Goal: Task Accomplishment & Management: Manage account settings

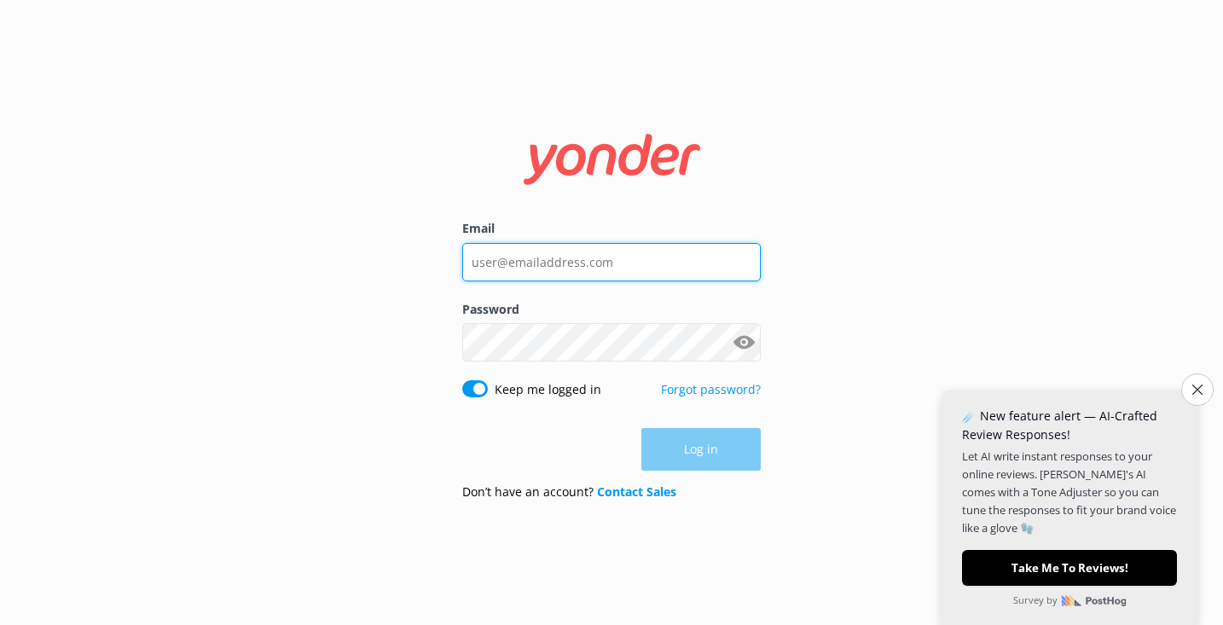
click at [574, 254] on input "Email" at bounding box center [611, 262] width 299 height 38
type input "[PERSON_NAME][EMAIL_ADDRESS][DOMAIN_NAME]"
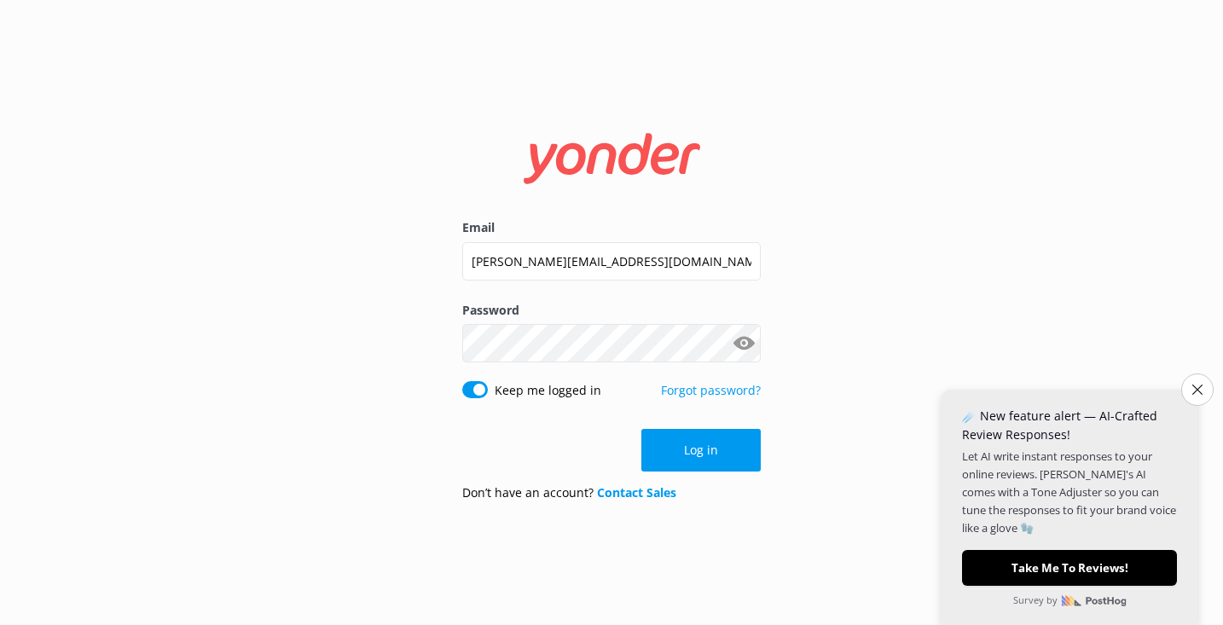
click at [741, 344] on button "Show password" at bounding box center [744, 344] width 34 height 34
click at [700, 453] on button "Log in" at bounding box center [700, 450] width 119 height 43
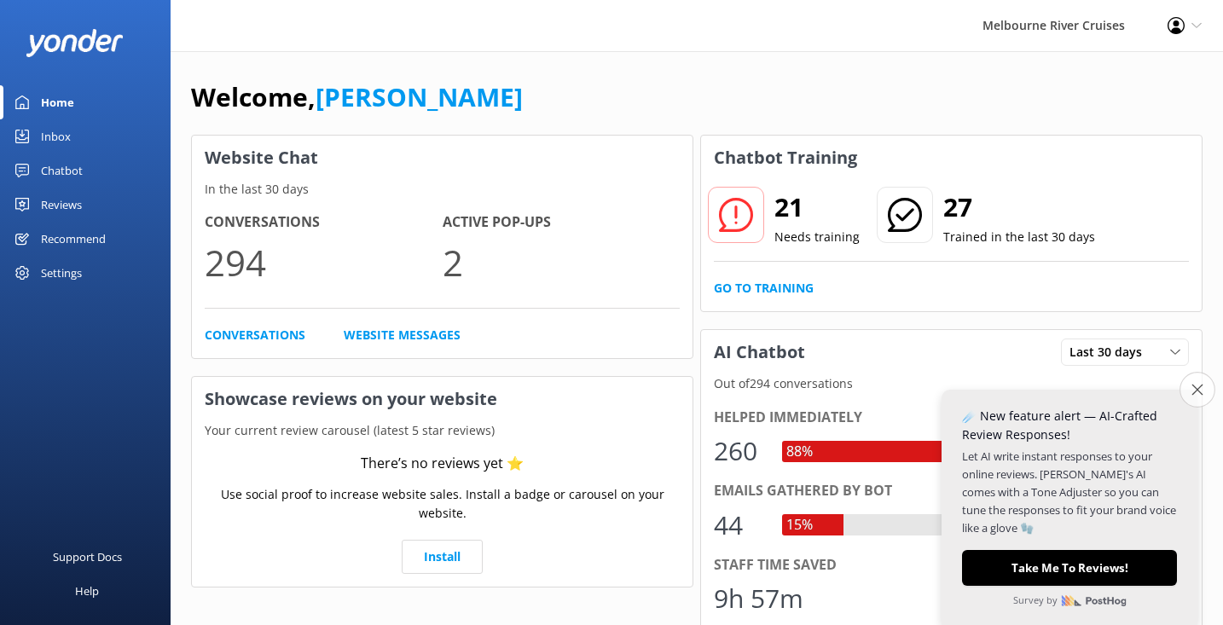
click at [1199, 389] on icon "Close survey" at bounding box center [1197, 389] width 11 height 11
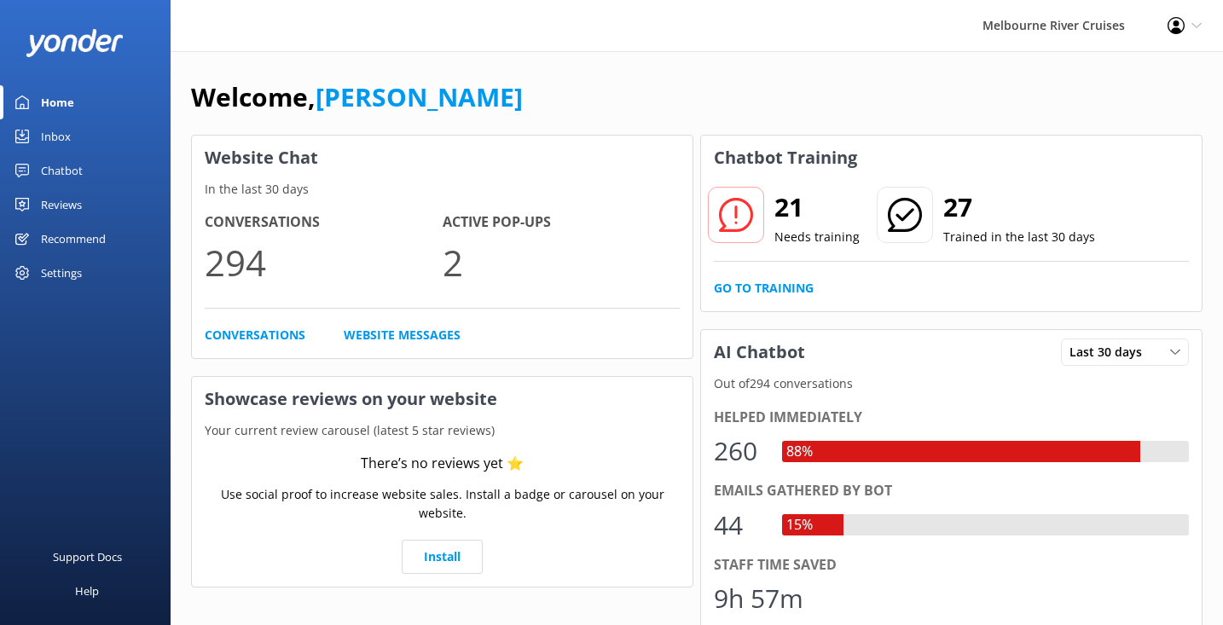
click at [60, 142] on div "Inbox" at bounding box center [56, 136] width 30 height 34
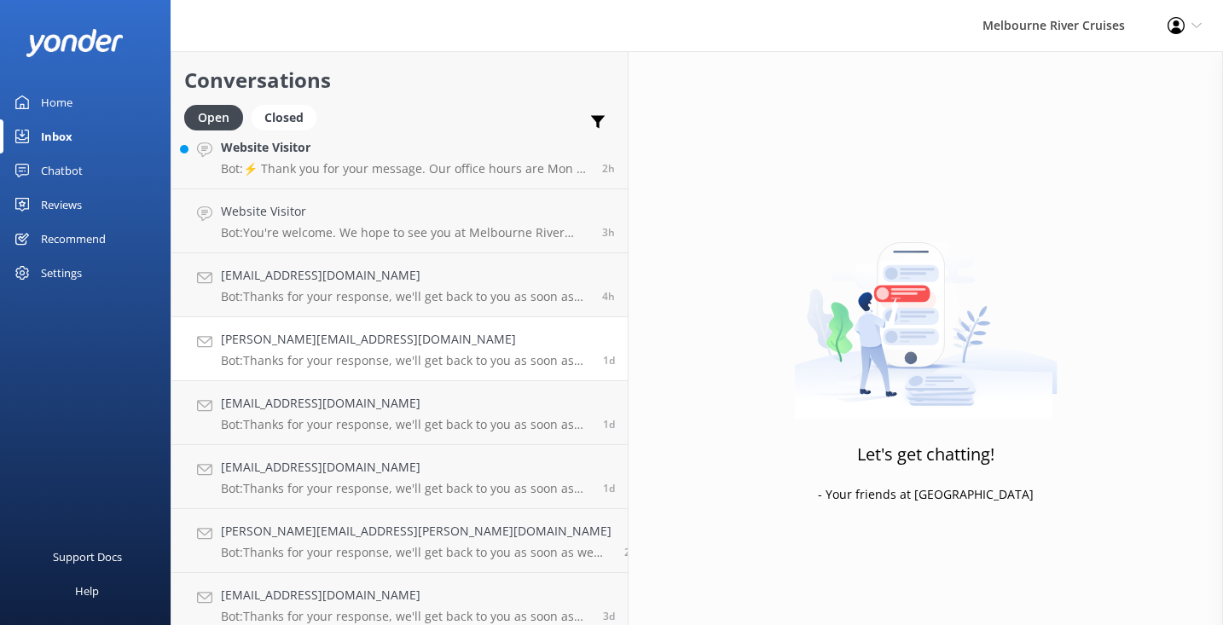
scroll to position [219, 0]
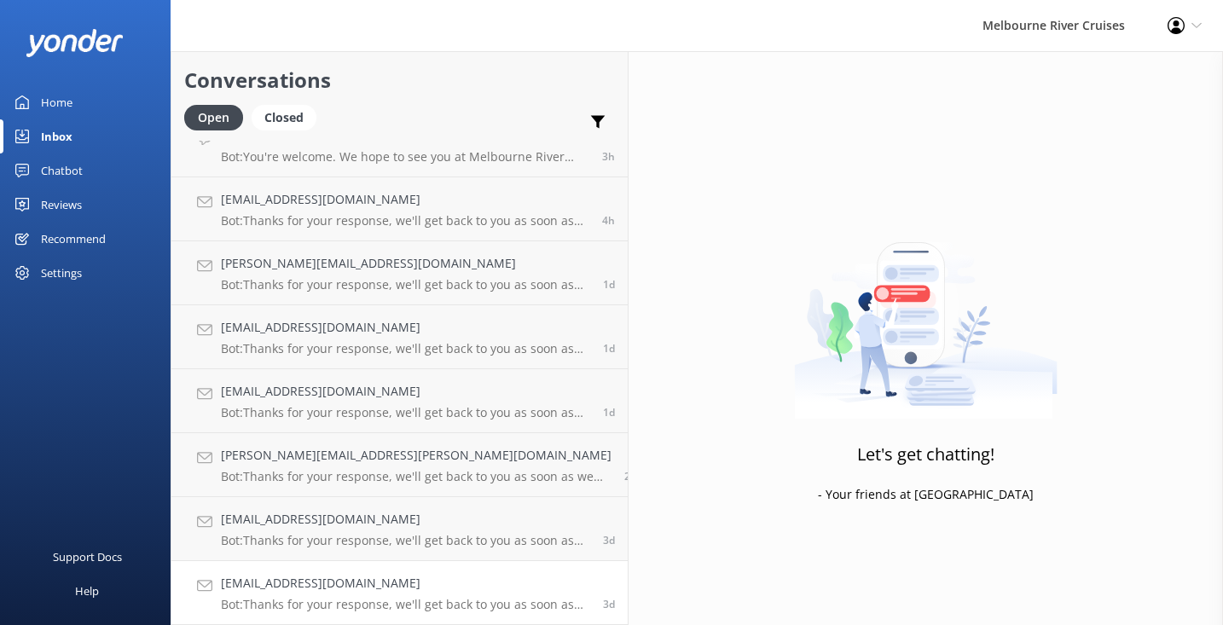
click at [277, 579] on h4 "[EMAIL_ADDRESS][DOMAIN_NAME]" at bounding box center [405, 583] width 369 height 19
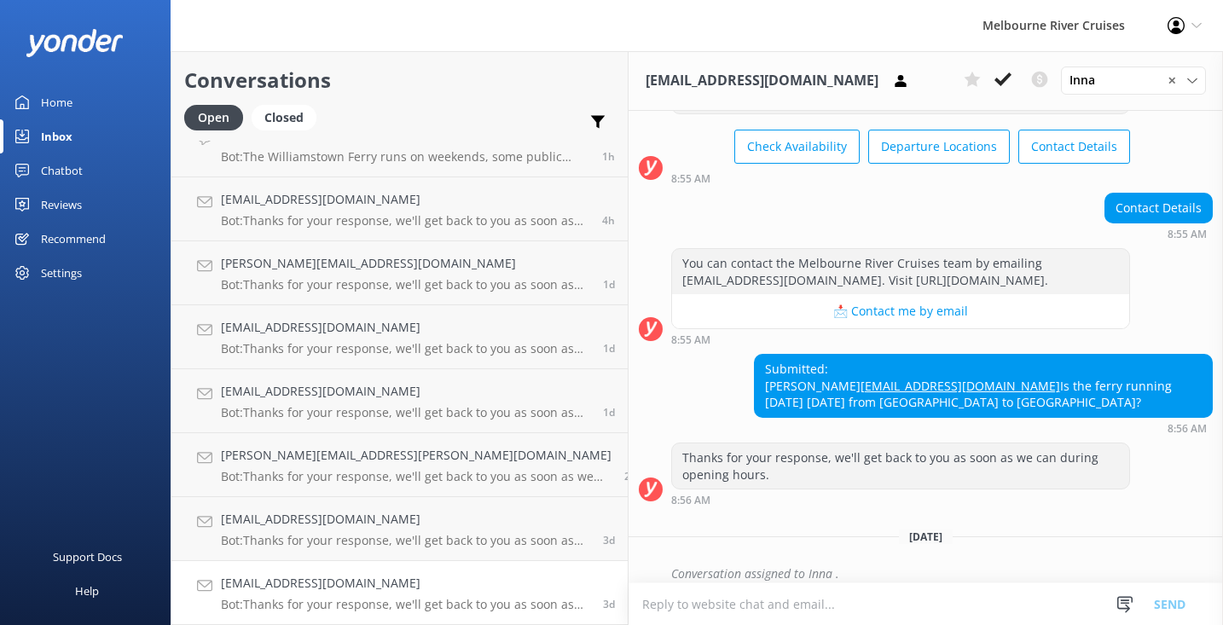
scroll to position [135, 0]
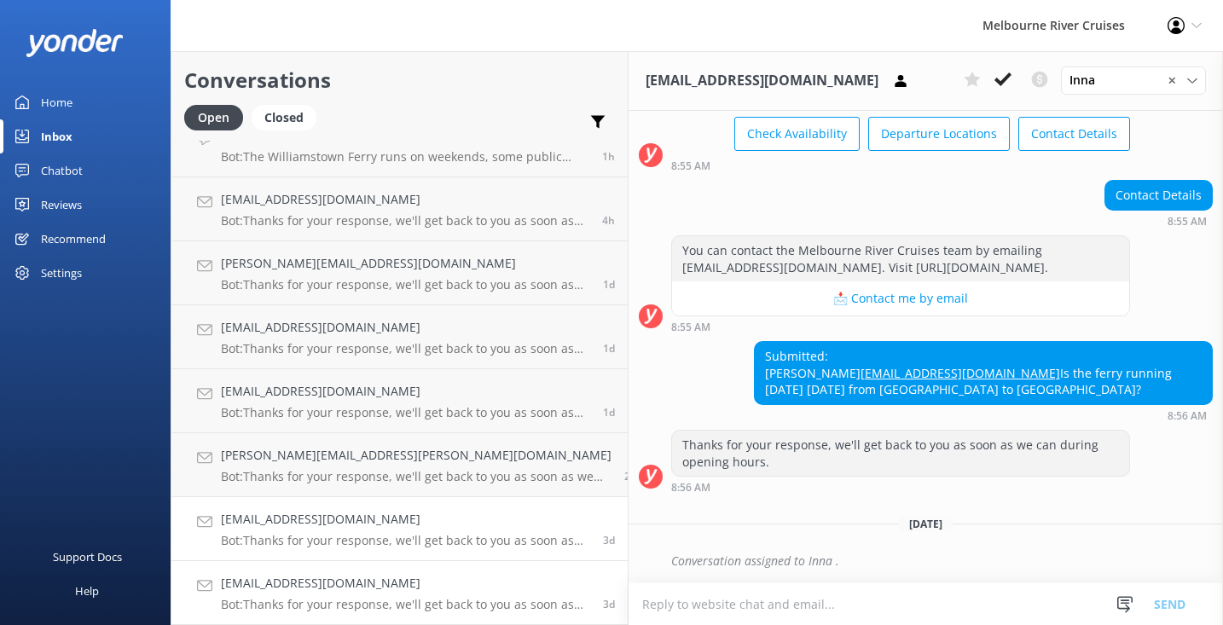
click at [326, 537] on p "Bot: Thanks for your response, we'll get back to you as soon as we can during o…" at bounding box center [405, 540] width 369 height 15
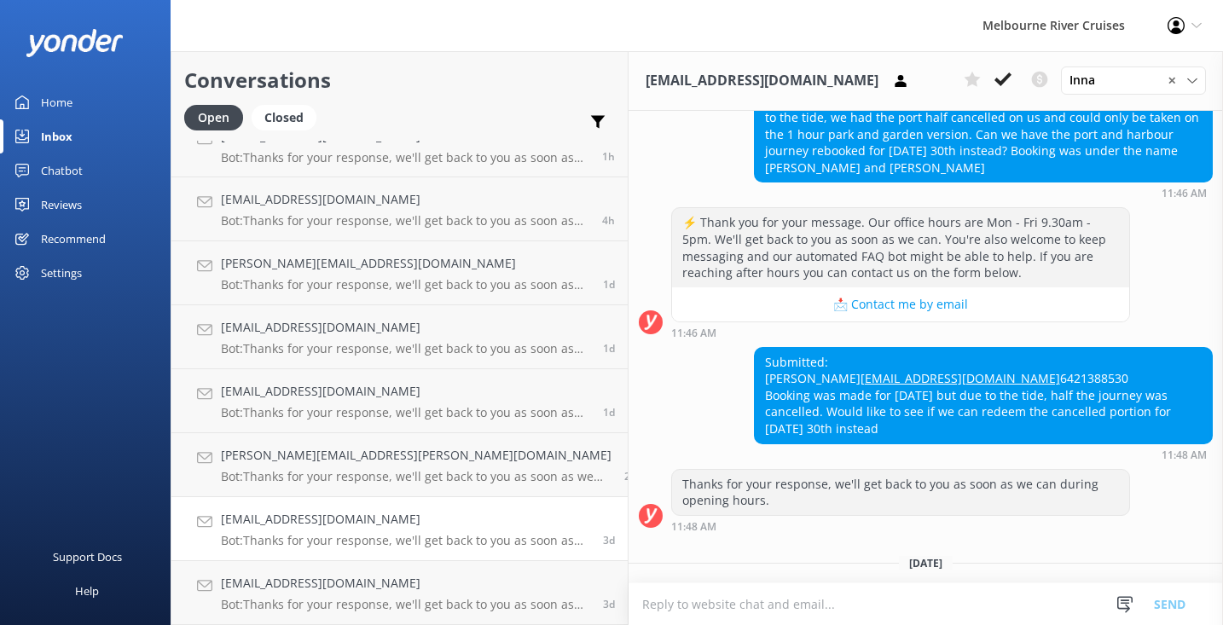
scroll to position [235, 0]
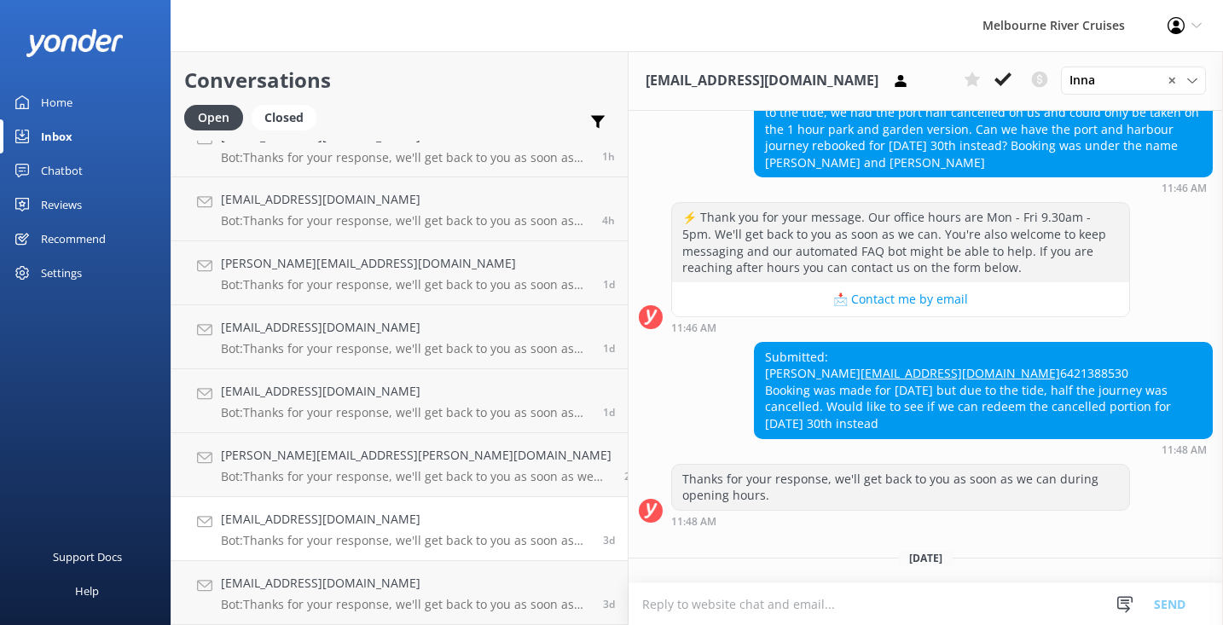
click at [346, 472] on p "Bot: Thanks for your response, we'll get back to you as soon as we can during o…" at bounding box center [416, 476] width 391 height 15
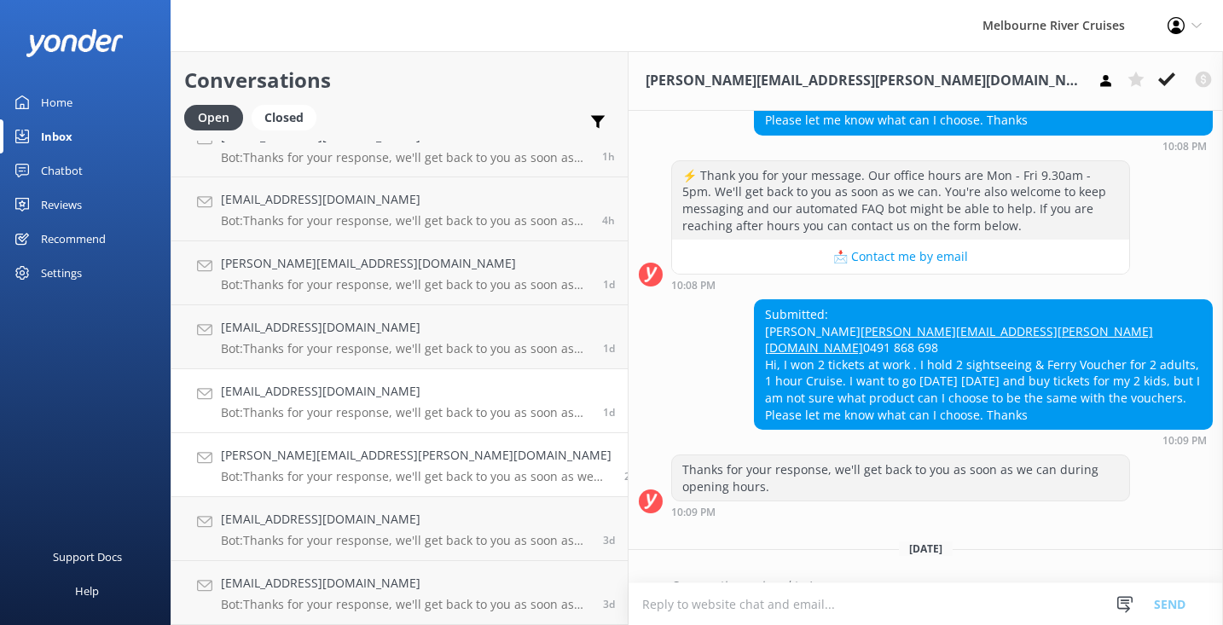
scroll to position [269, 0]
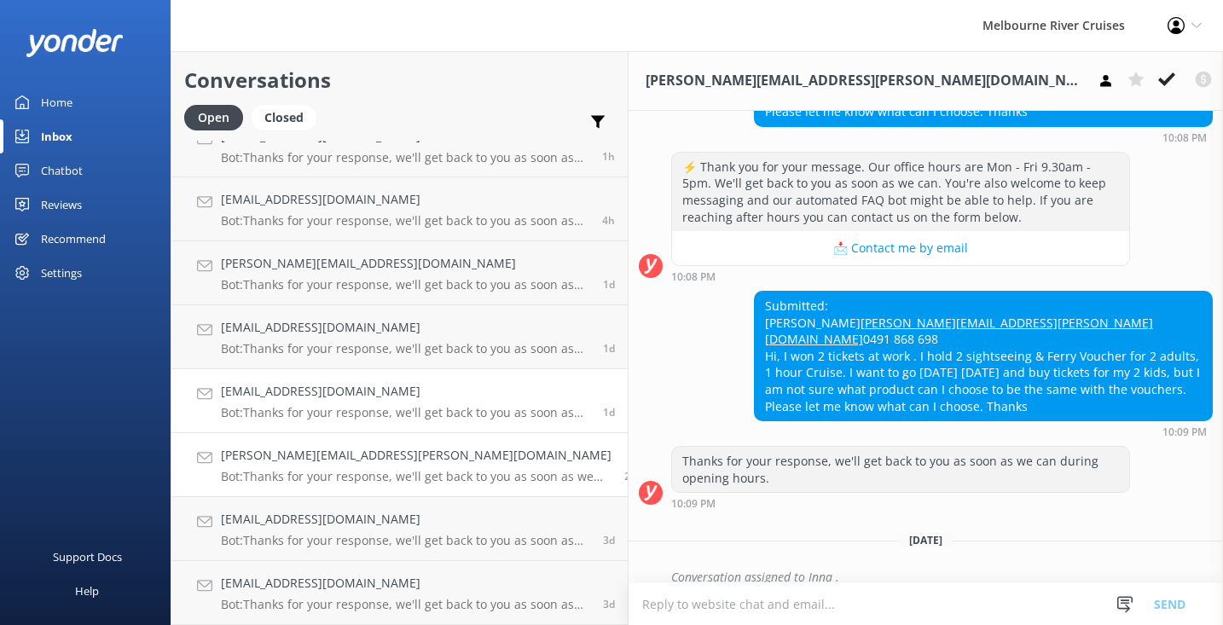
click at [355, 409] on p "Bot: Thanks for your response, we'll get back to you as soon as we can during o…" at bounding box center [405, 412] width 369 height 15
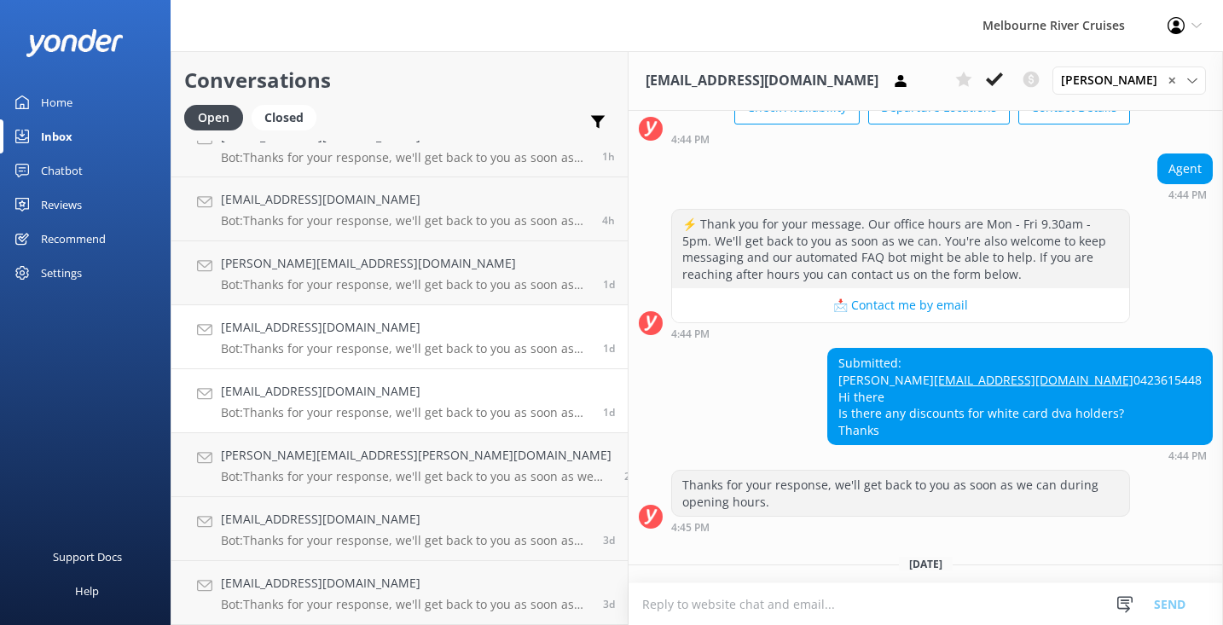
scroll to position [201, 0]
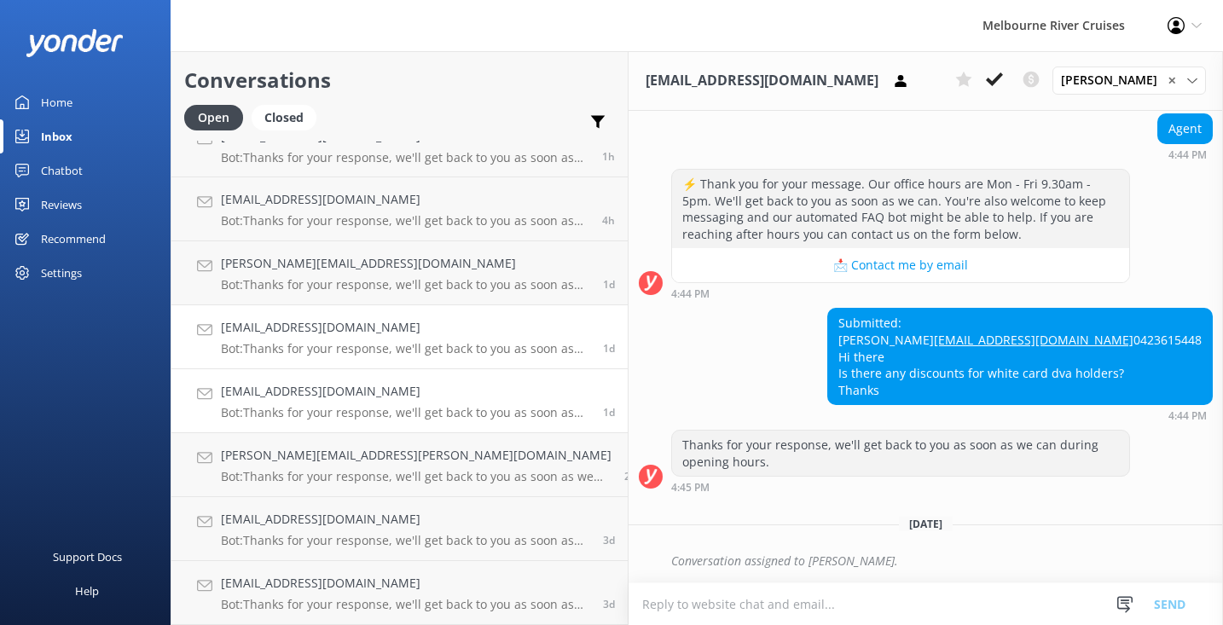
click at [363, 334] on h4 "[EMAIL_ADDRESS][DOMAIN_NAME]" at bounding box center [405, 327] width 369 height 19
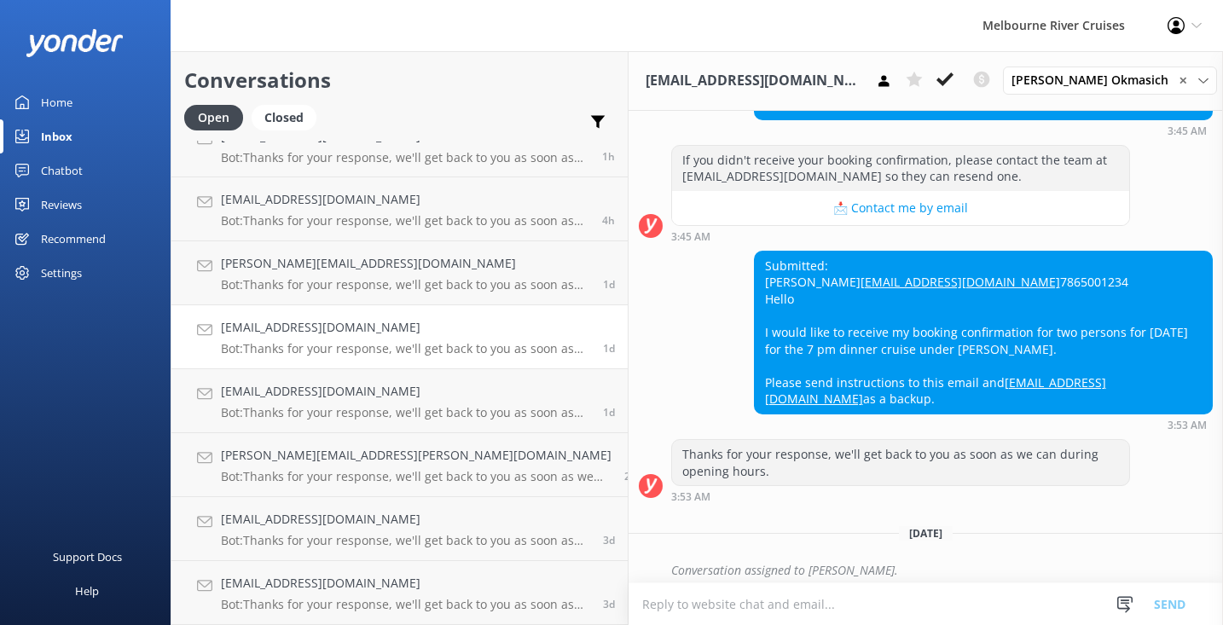
scroll to position [252, 0]
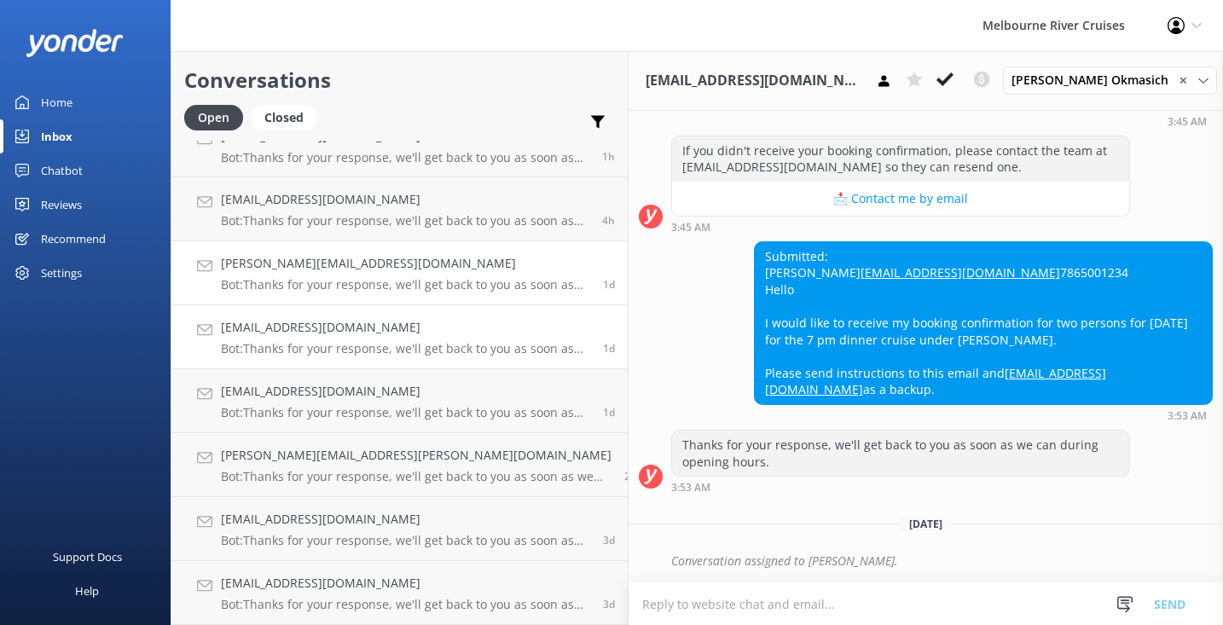
click at [275, 283] on p "Bot: Thanks for your response, we'll get back to you as soon as we can during o…" at bounding box center [405, 284] width 369 height 15
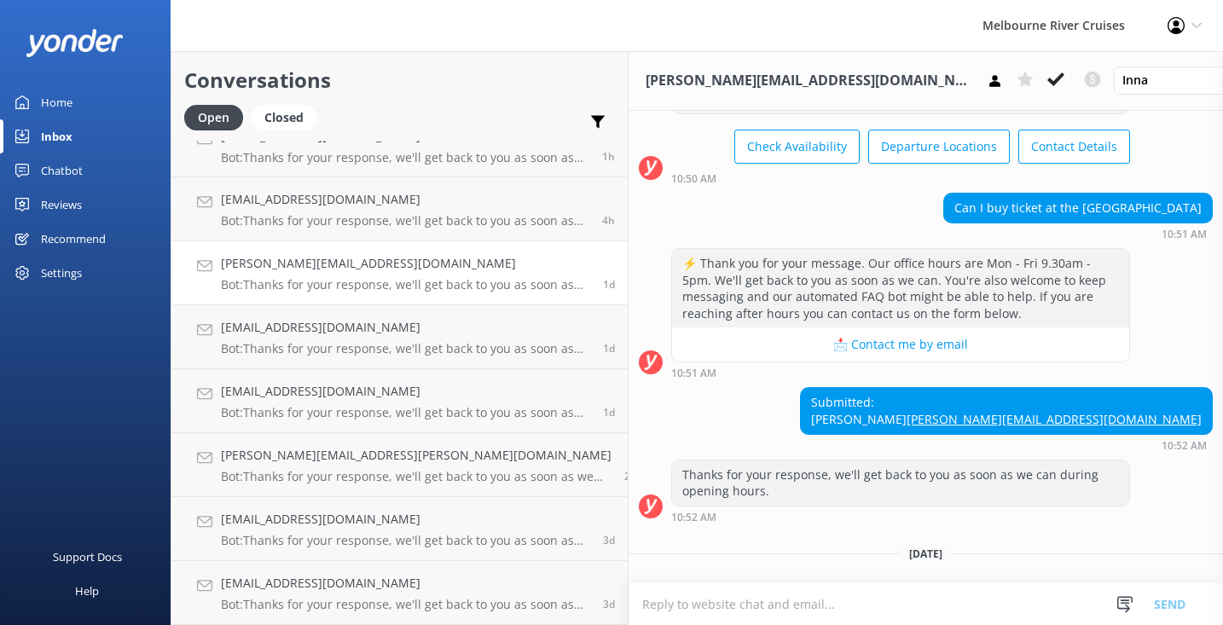
scroll to position [135, 0]
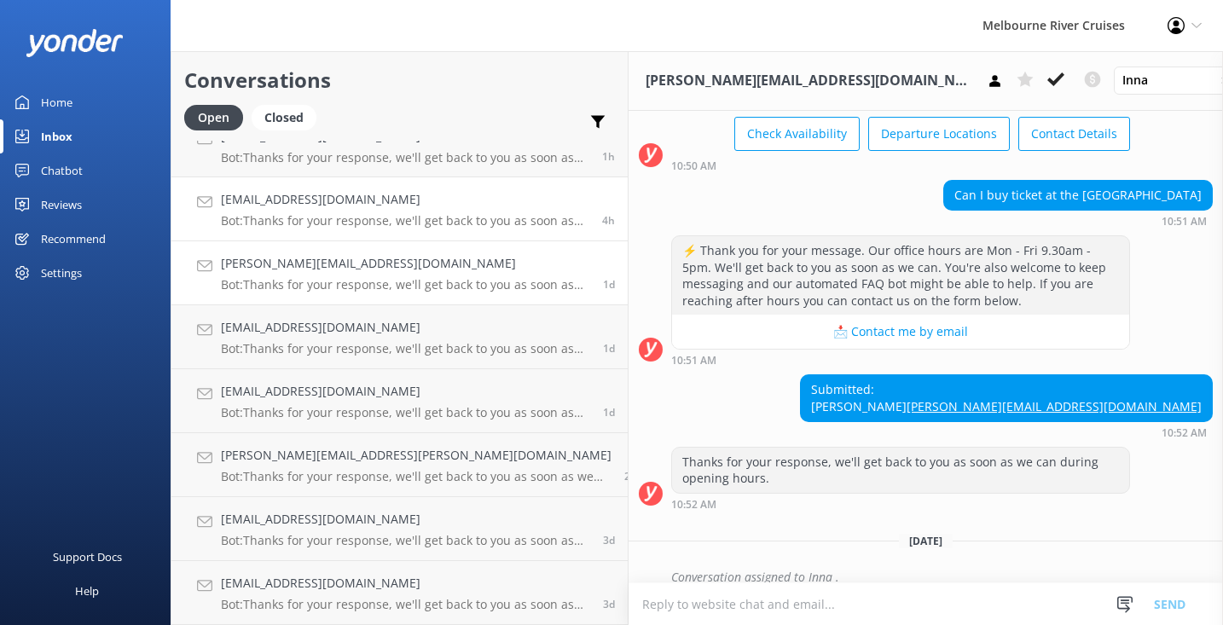
click at [330, 212] on div "[EMAIL_ADDRESS][DOMAIN_NAME] Bot: Thanks for your response, we'll get back to y…" at bounding box center [405, 209] width 369 height 38
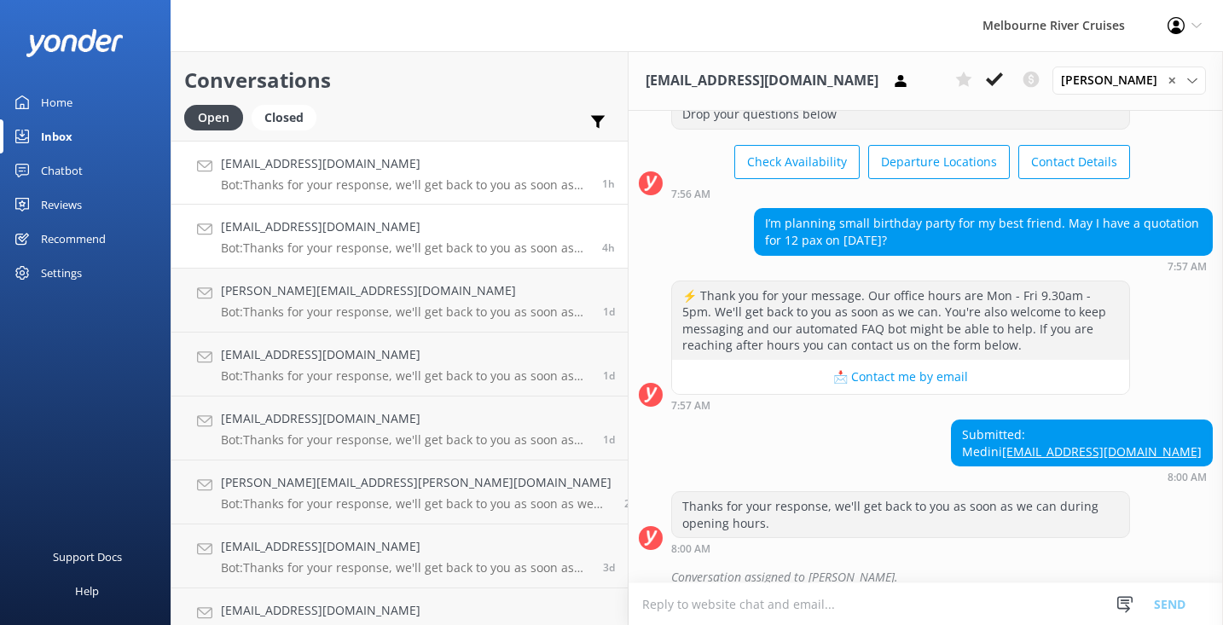
click at [310, 182] on p "Bot: Thanks for your response, we'll get back to you as soon as we can during o…" at bounding box center [405, 184] width 369 height 15
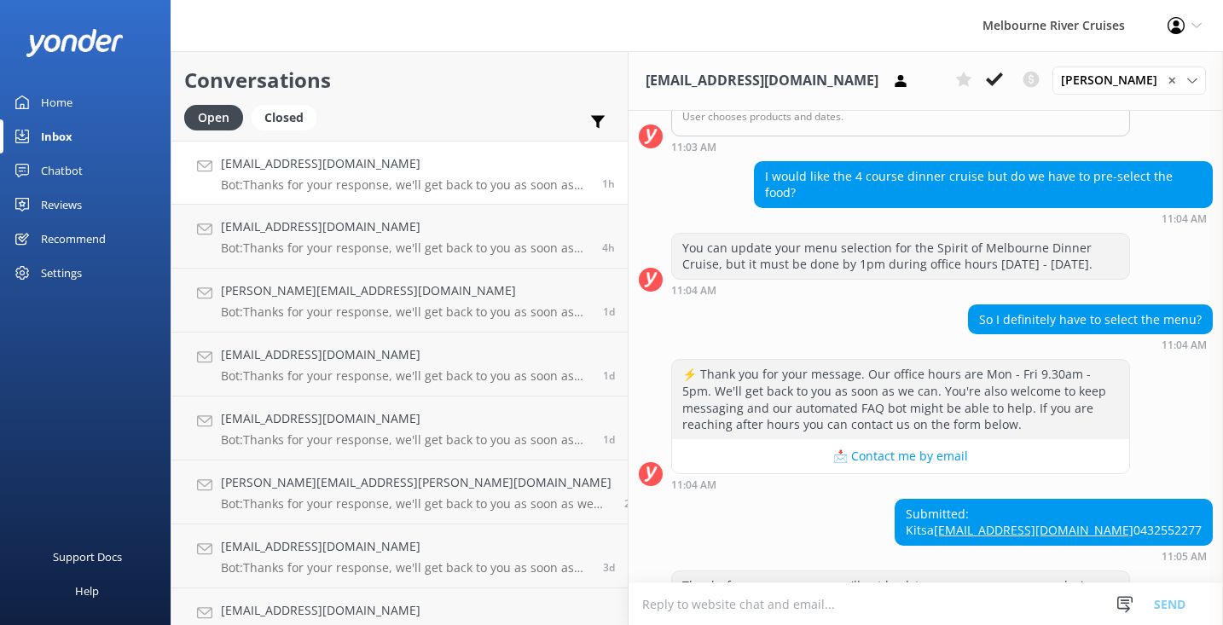
scroll to position [449, 0]
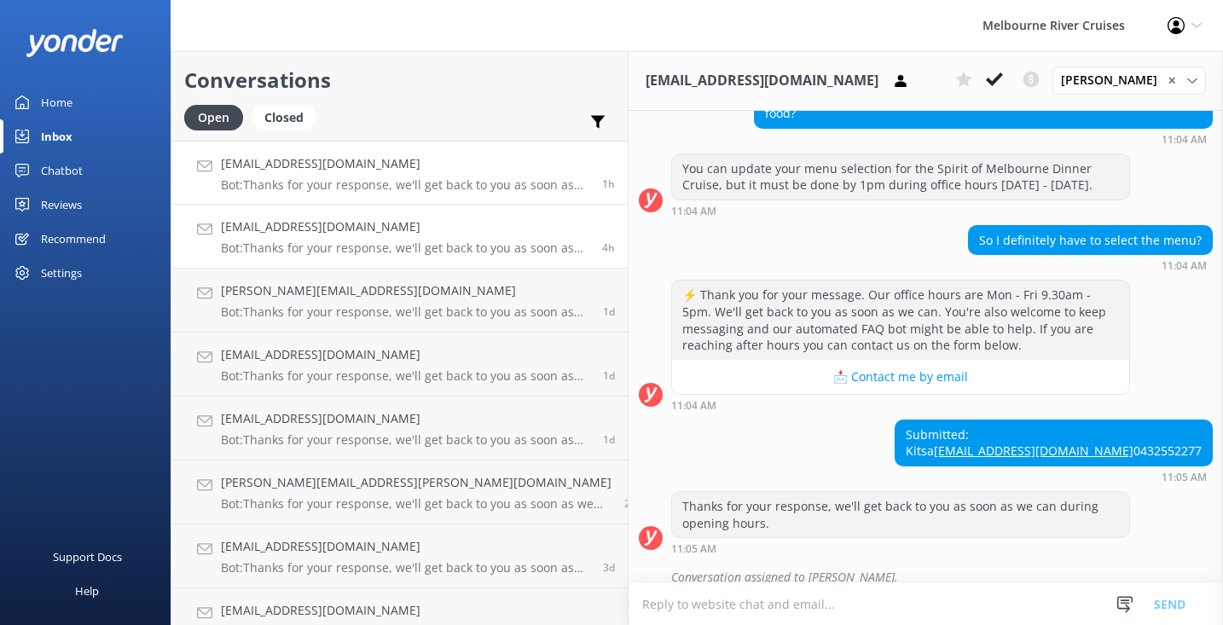
click at [282, 233] on h4 "[EMAIL_ADDRESS][DOMAIN_NAME]" at bounding box center [405, 227] width 369 height 19
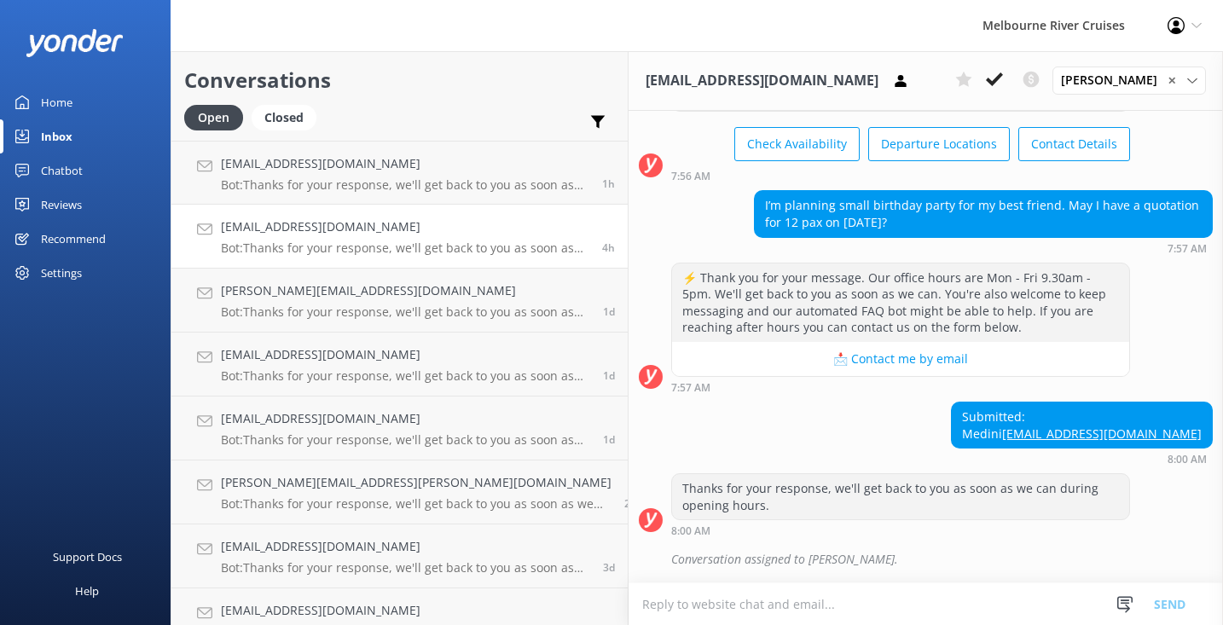
scroll to position [107, 0]
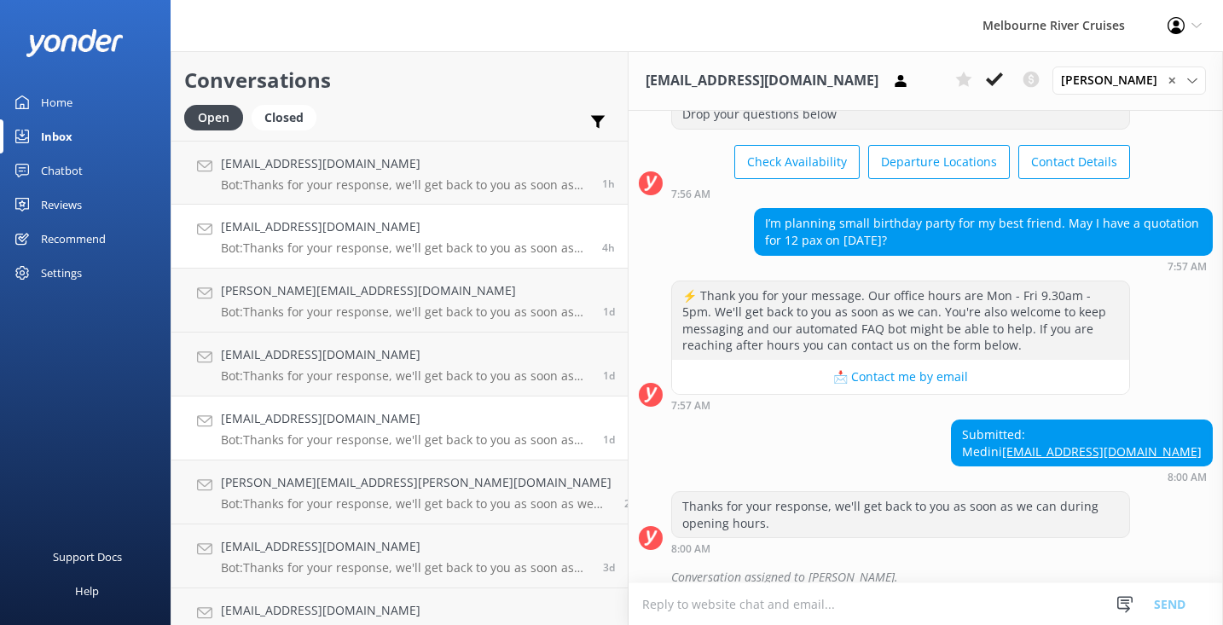
click at [269, 450] on link "[EMAIL_ADDRESS][DOMAIN_NAME] Bot: Thanks for your response, we'll get back to y…" at bounding box center [399, 429] width 456 height 64
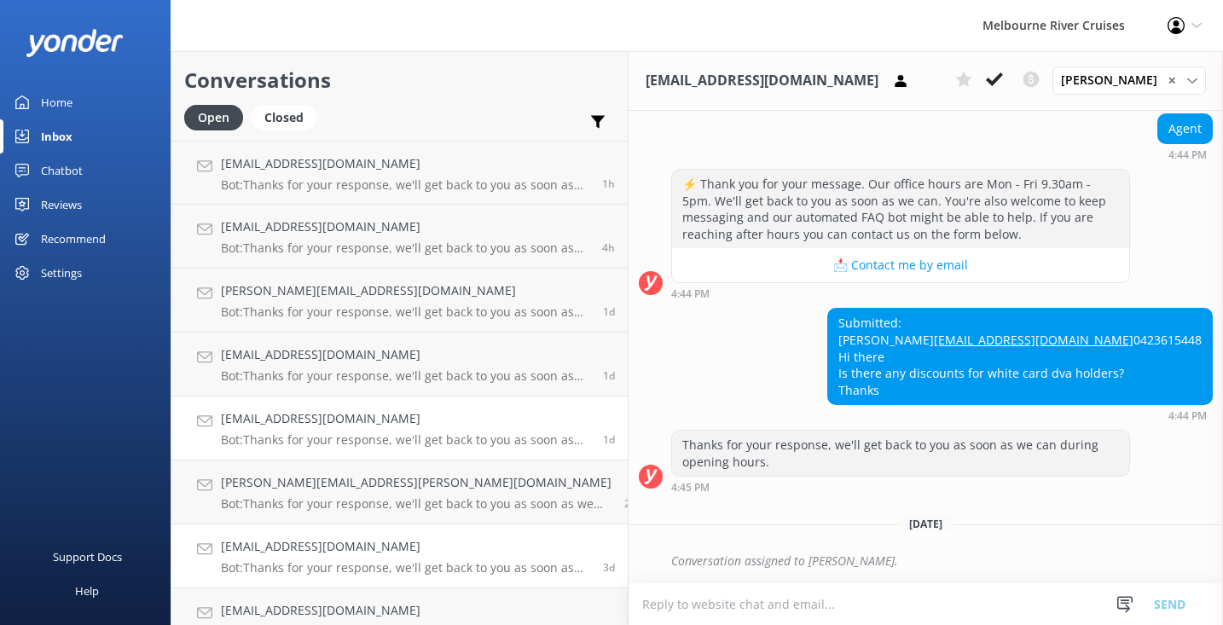
scroll to position [27, 0]
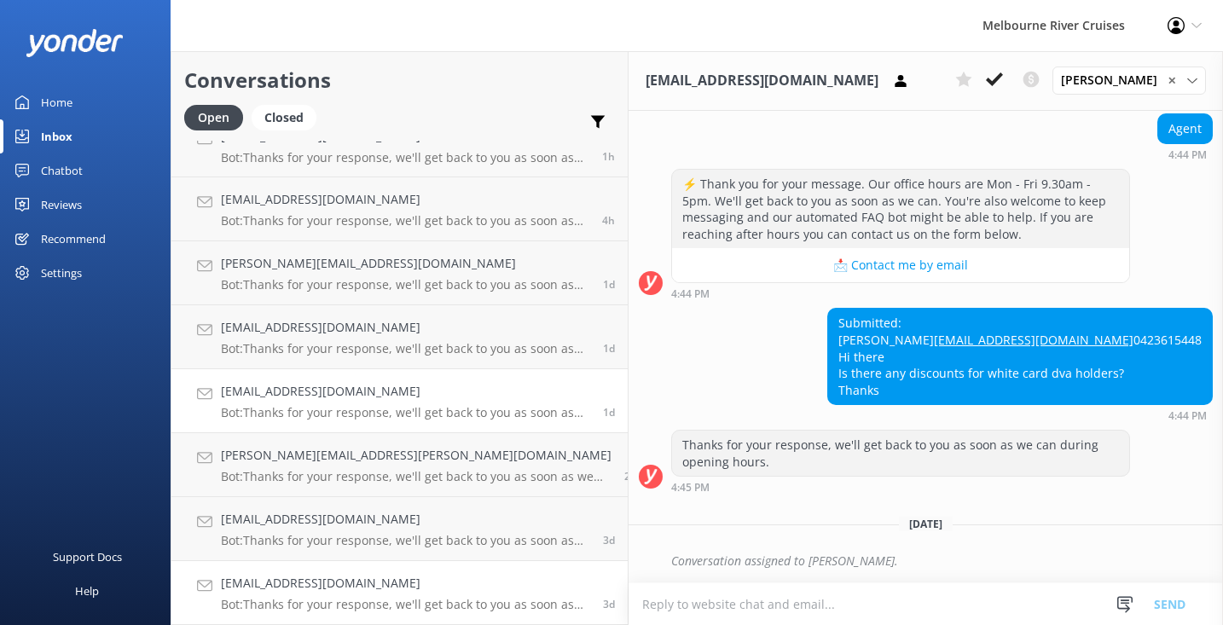
click at [279, 587] on h4 "[EMAIL_ADDRESS][DOMAIN_NAME]" at bounding box center [405, 583] width 369 height 19
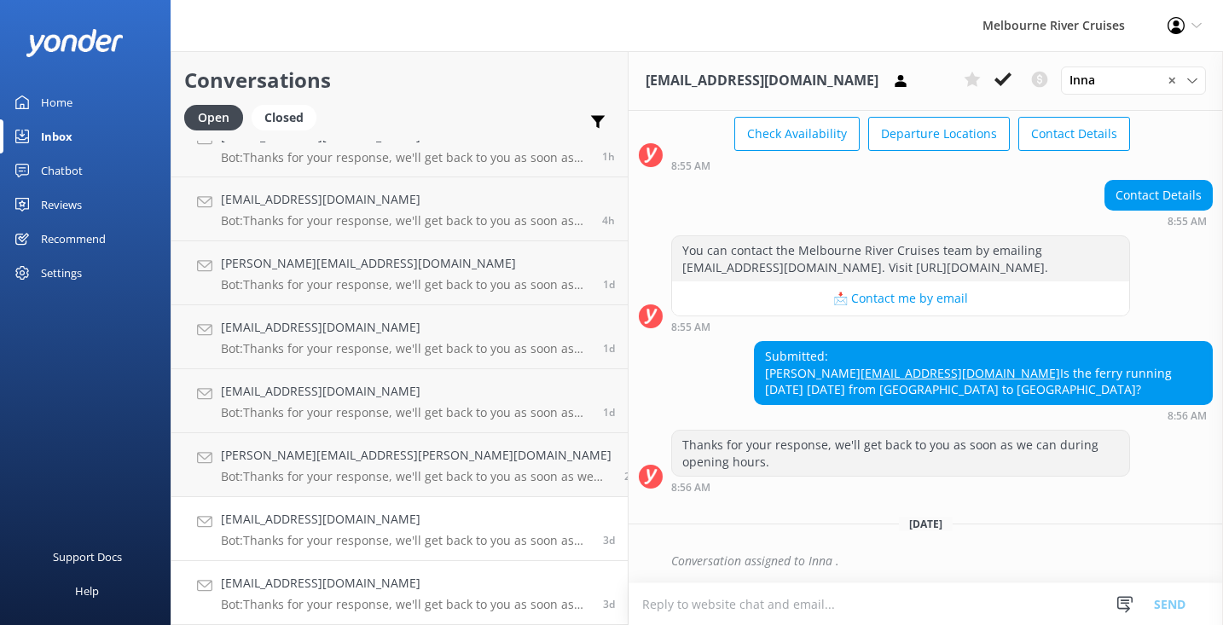
click at [293, 547] on p "Bot: Thanks for your response, we'll get back to you as soon as we can during o…" at bounding box center [405, 540] width 369 height 15
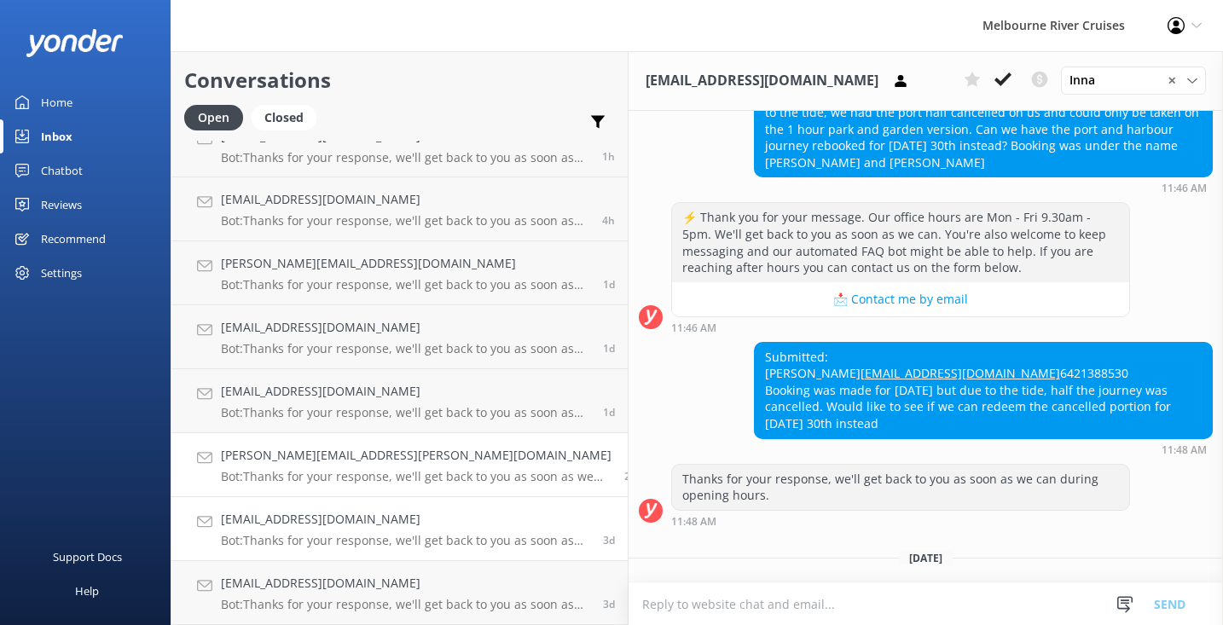
click at [306, 496] on link "[PERSON_NAME][EMAIL_ADDRESS][PERSON_NAME][DOMAIN_NAME] Bot: Thanks for your res…" at bounding box center [399, 465] width 456 height 64
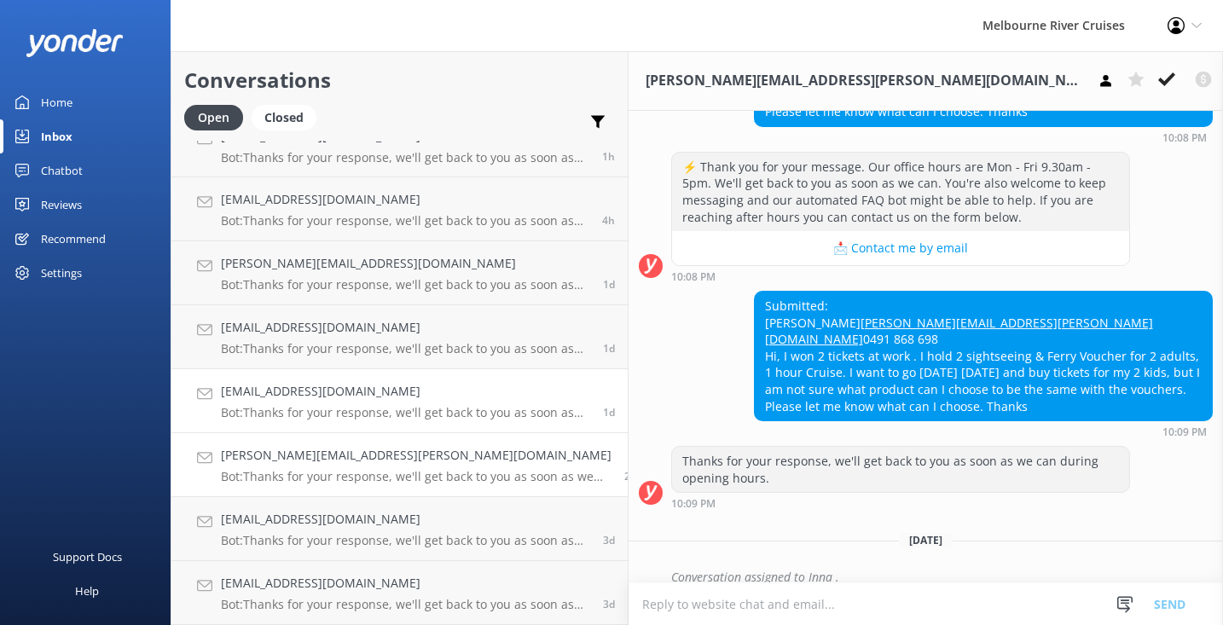
click at [318, 425] on link "[EMAIL_ADDRESS][DOMAIN_NAME] Bot: Thanks for your response, we'll get back to y…" at bounding box center [399, 401] width 456 height 64
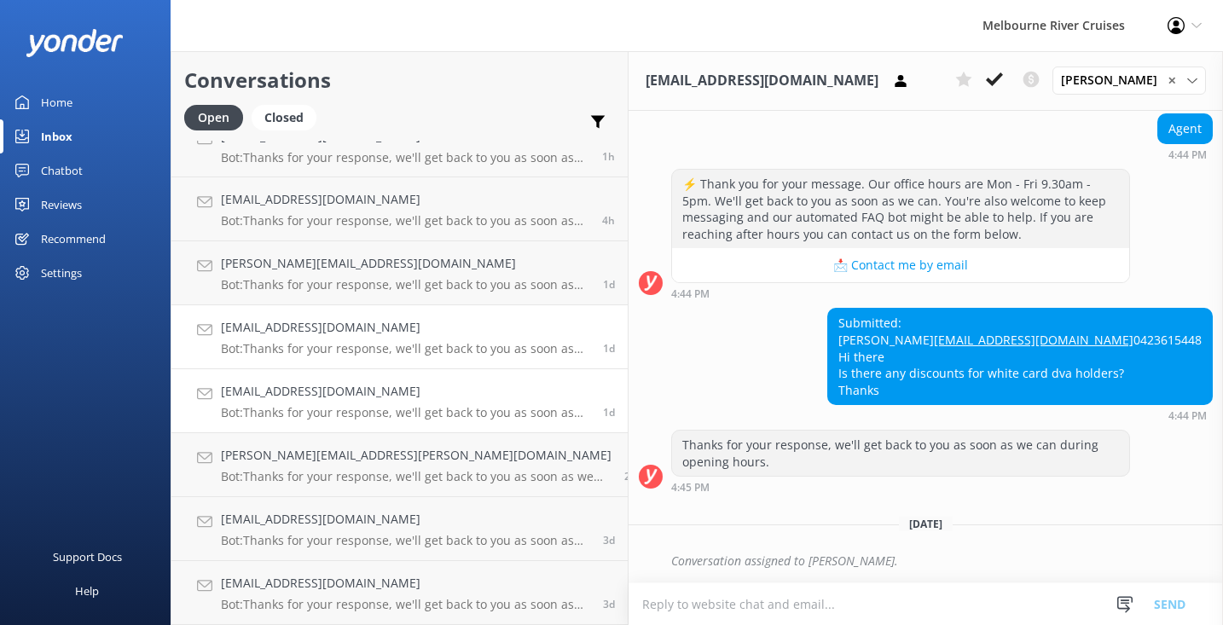
click at [323, 346] on p "Bot: Thanks for your response, we'll get back to you as soon as we can during o…" at bounding box center [405, 348] width 369 height 15
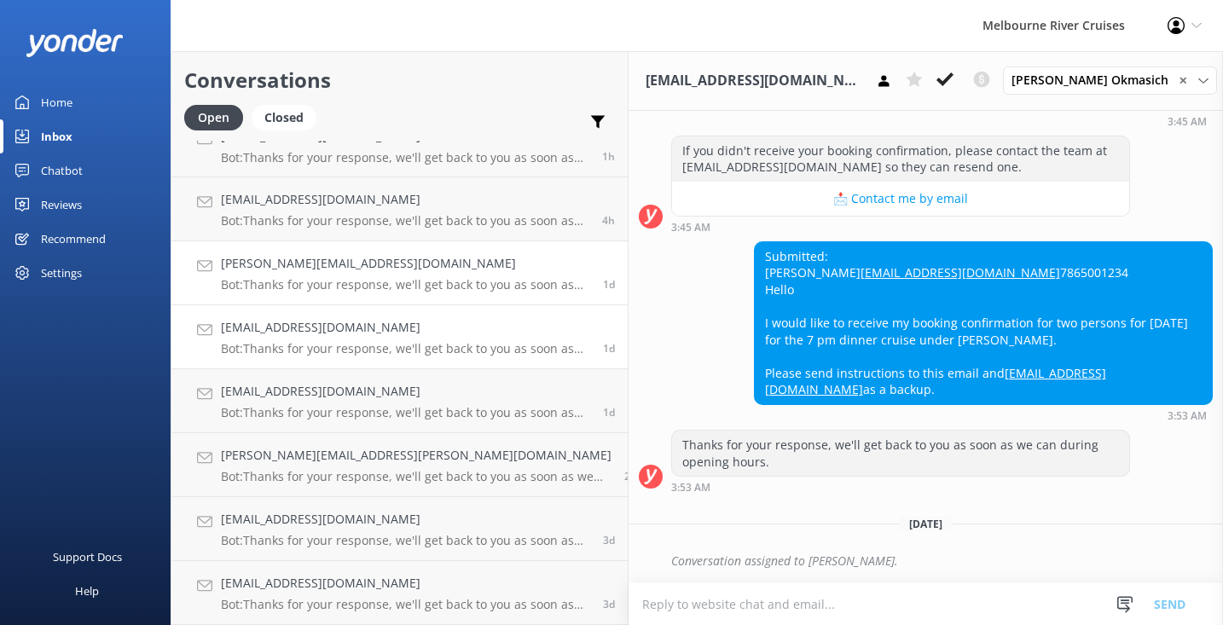
click at [343, 288] on p "Bot: Thanks for your response, we'll get back to you as soon as we can during o…" at bounding box center [405, 284] width 369 height 15
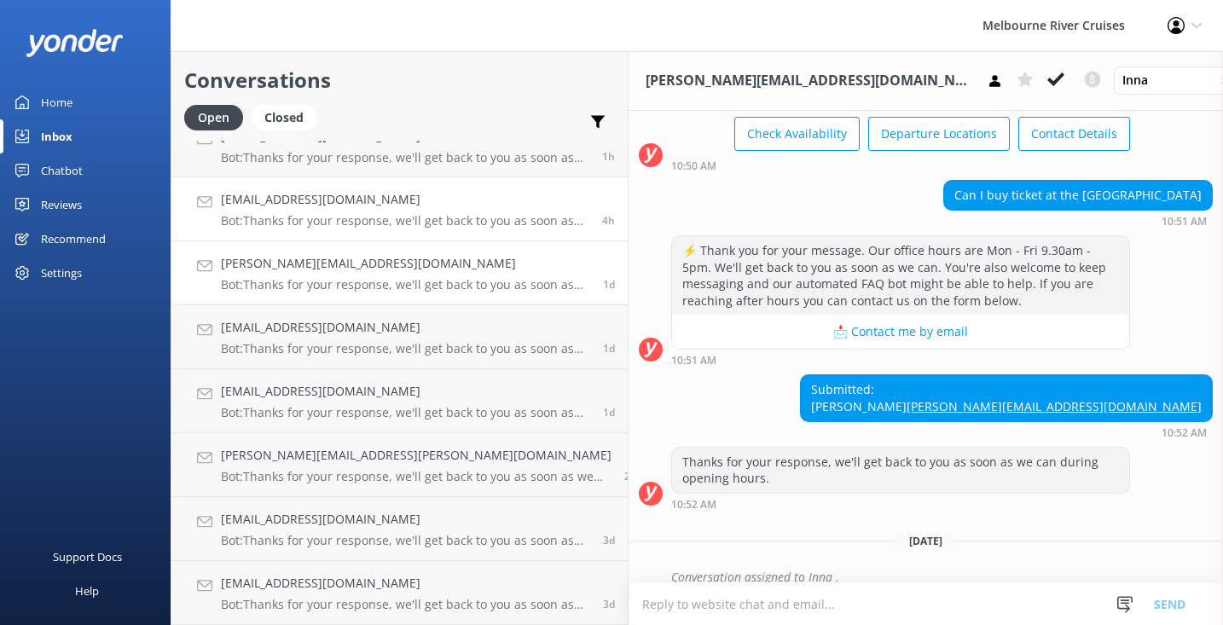
click at [360, 212] on div "[EMAIL_ADDRESS][DOMAIN_NAME] Bot: Thanks for your response, we'll get back to y…" at bounding box center [405, 209] width 369 height 38
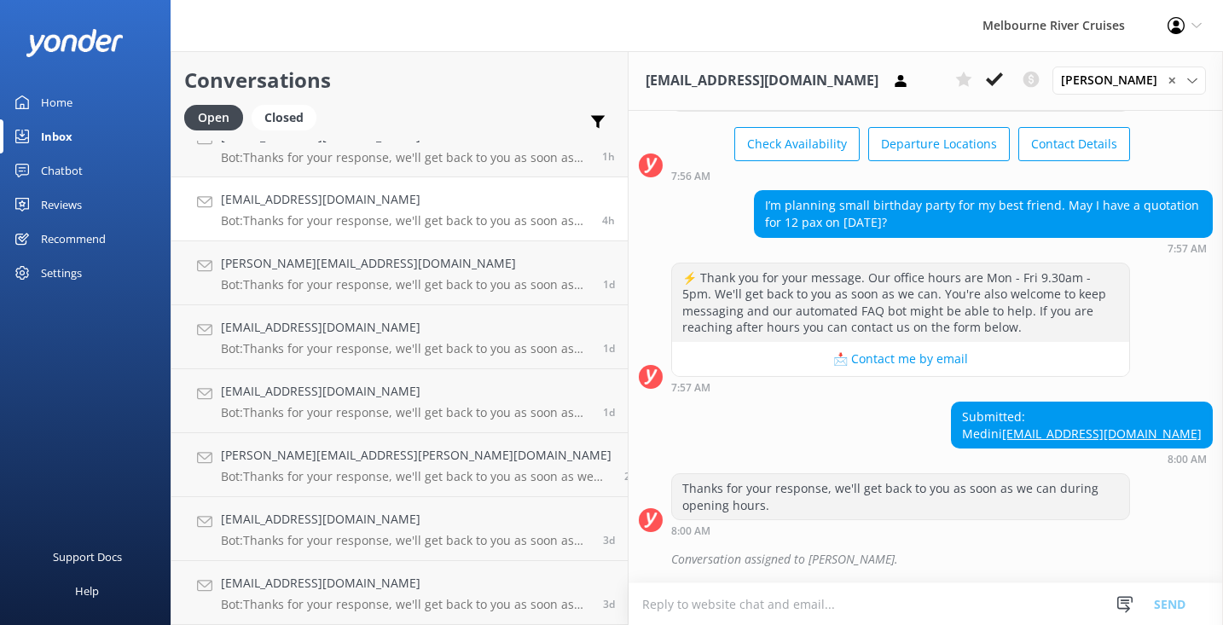
scroll to position [107, 0]
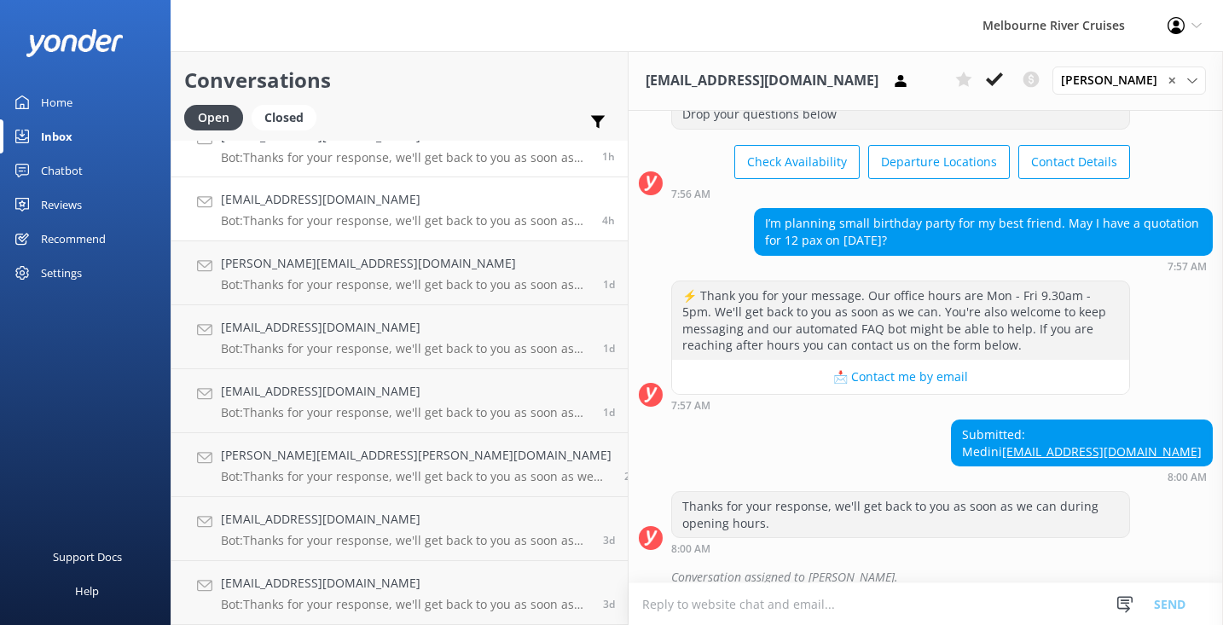
click at [374, 159] on p "Bot: Thanks for your response, we'll get back to you as soon as we can during o…" at bounding box center [405, 157] width 369 height 15
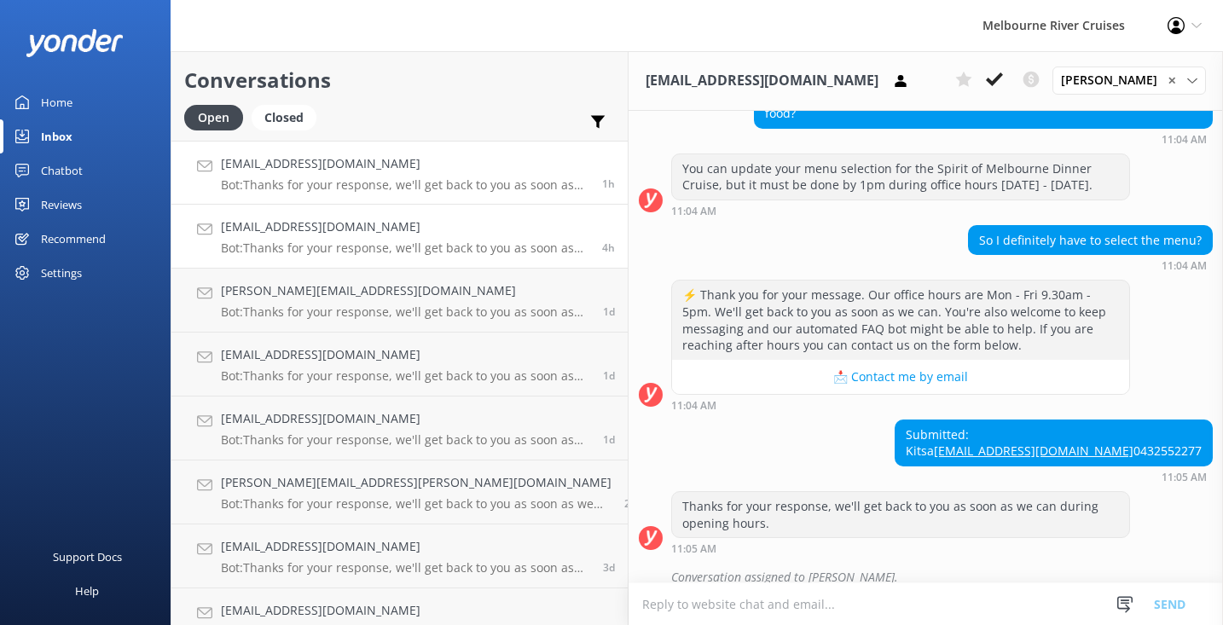
click at [348, 232] on h4 "[EMAIL_ADDRESS][DOMAIN_NAME]" at bounding box center [405, 227] width 369 height 19
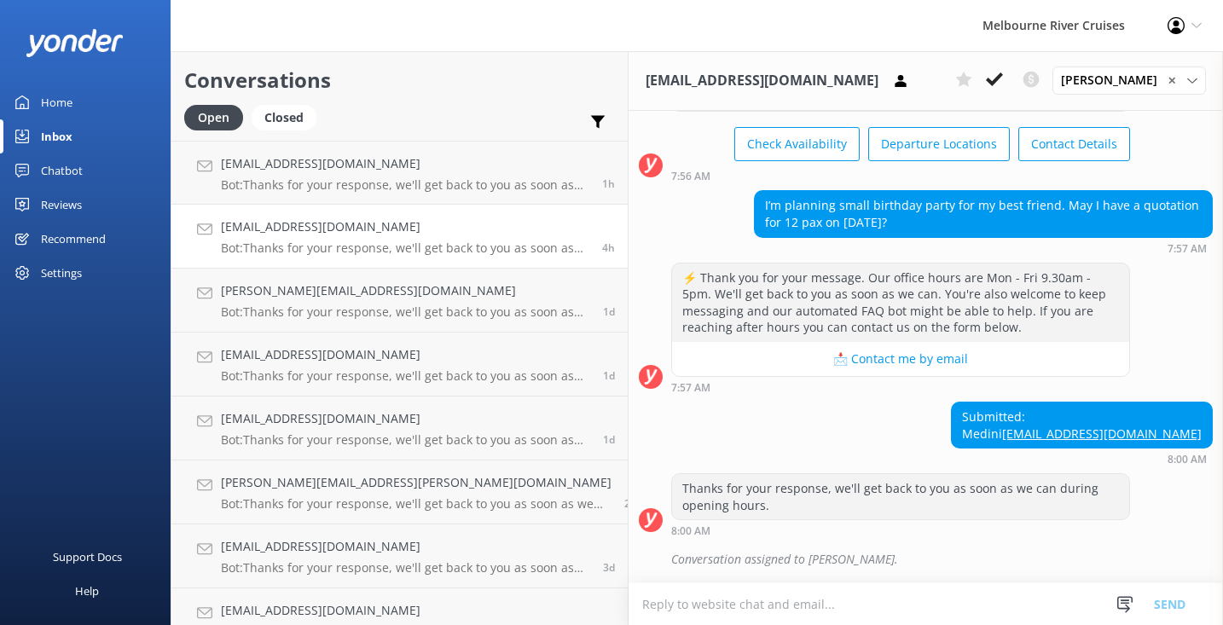
scroll to position [107, 0]
